Goal: Information Seeking & Learning: Learn about a topic

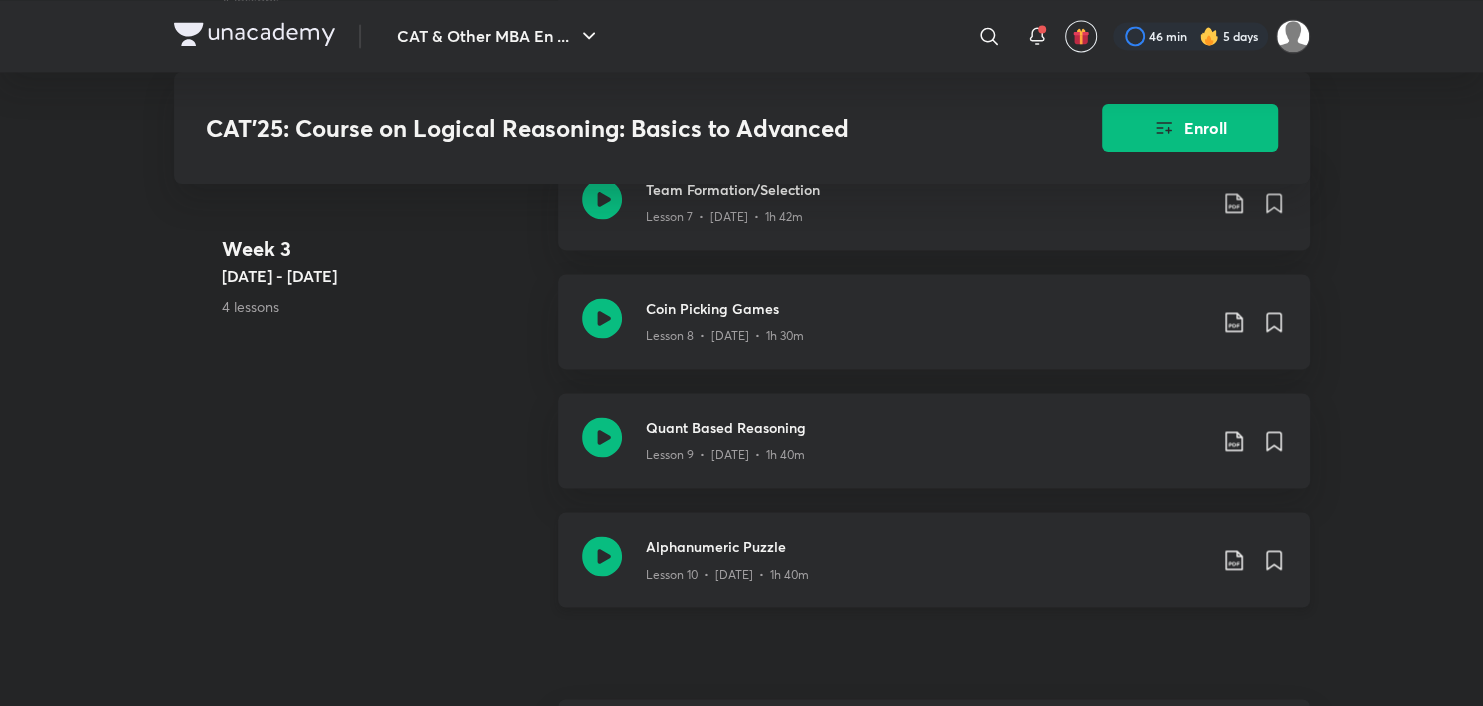
scroll to position [2199, 0]
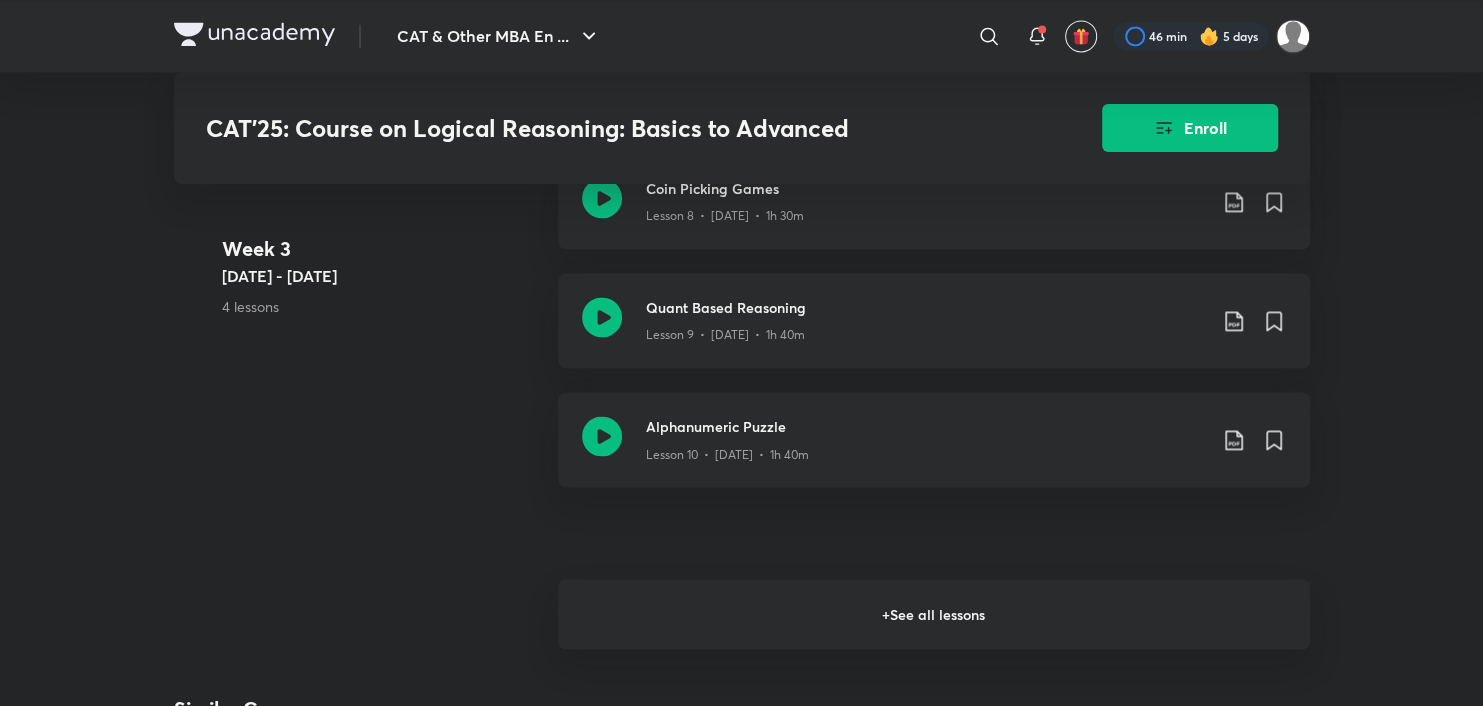
click at [759, 616] on h6 "+ See all lessons" at bounding box center [934, 614] width 752 height 70
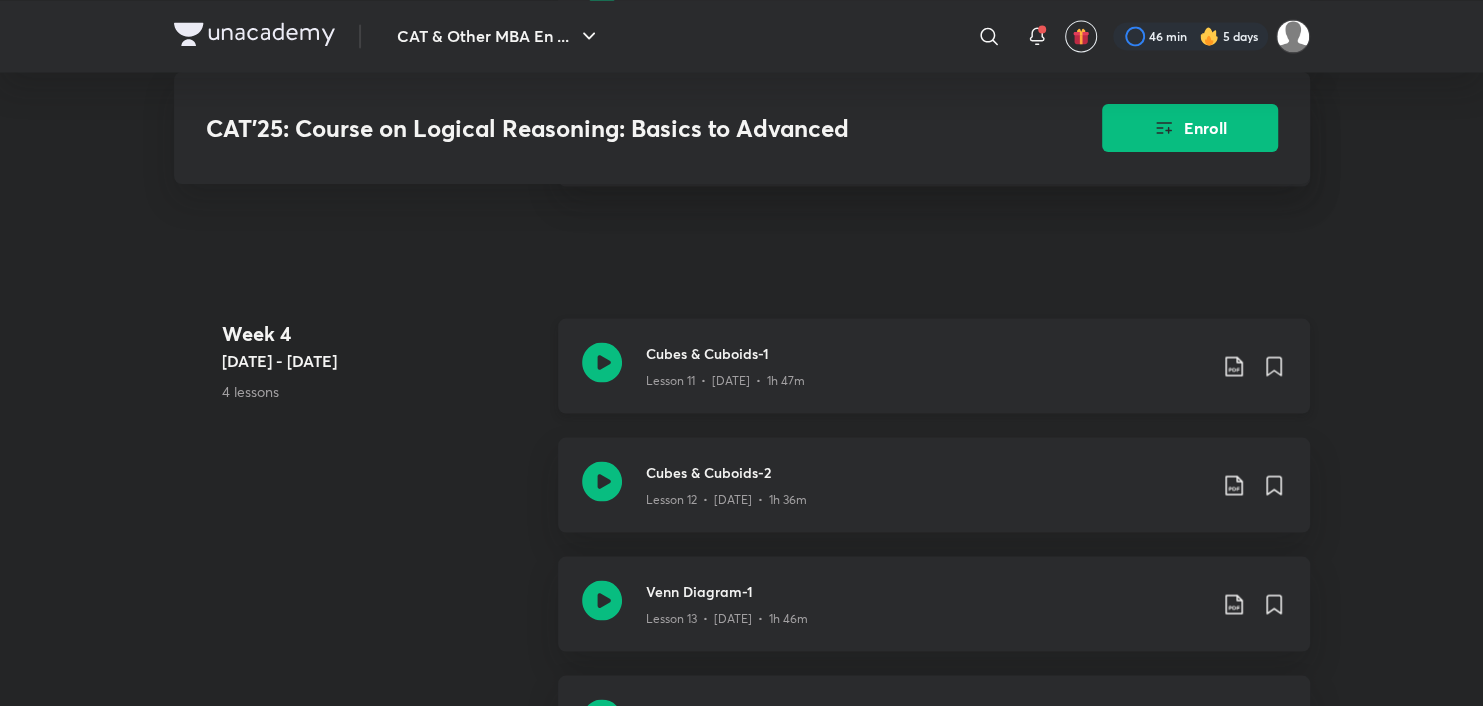
scroll to position [2599, 0]
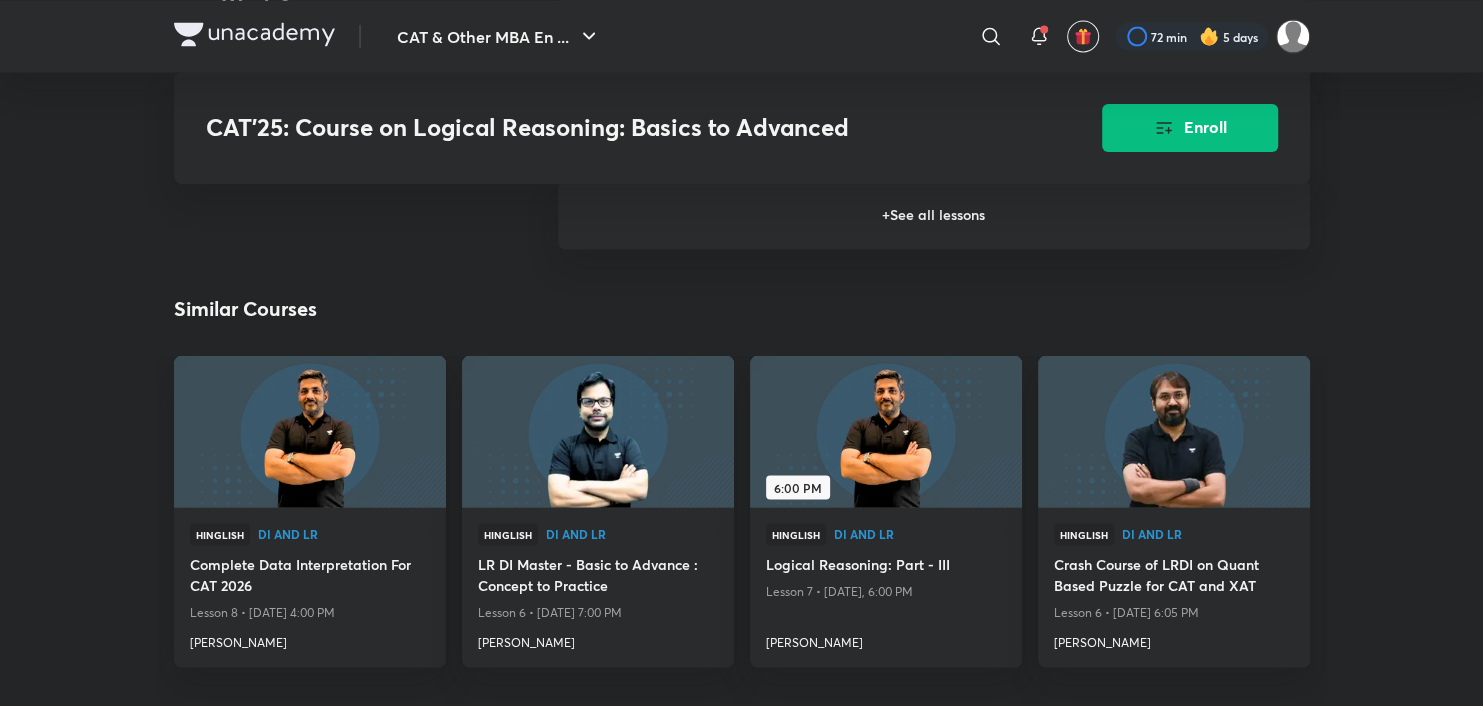
scroll to position [2826, 0]
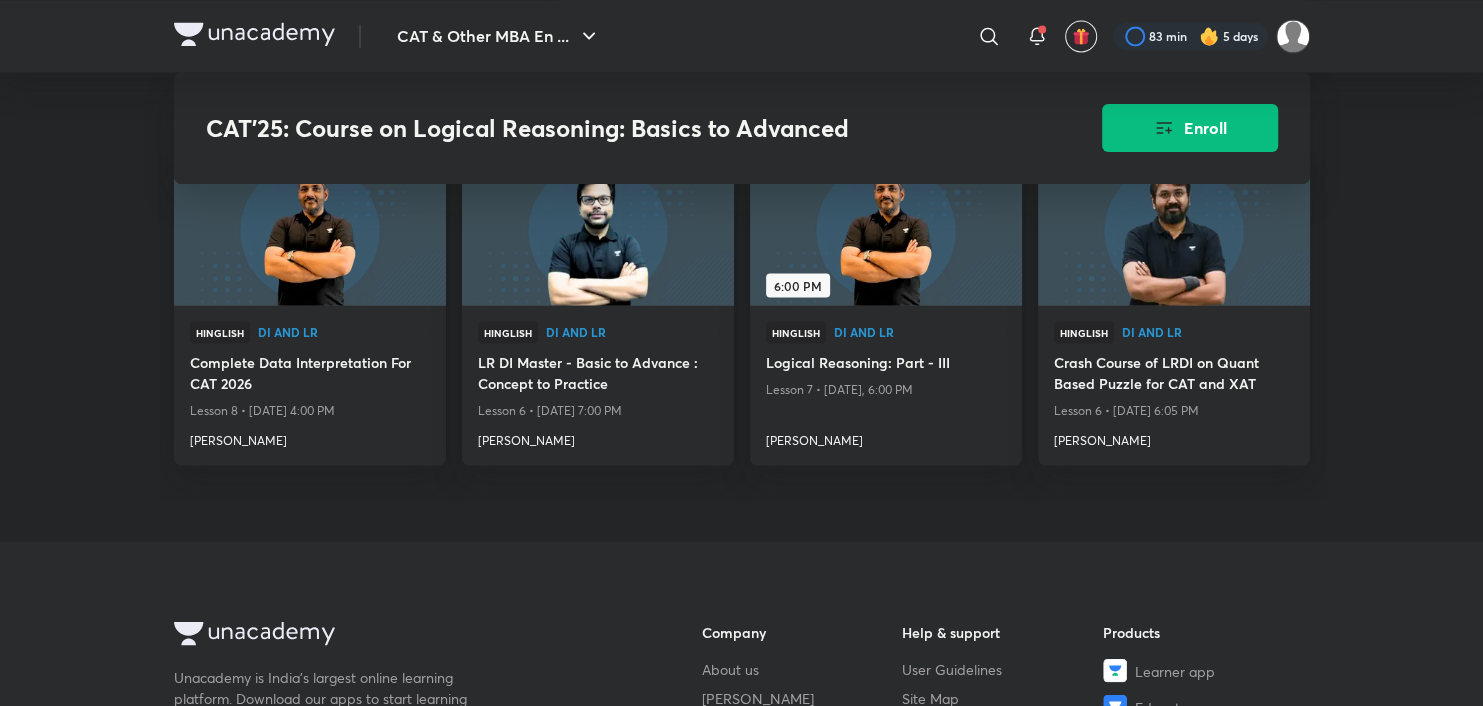
scroll to position [2801, 0]
